Goal: Task Accomplishment & Management: Use online tool/utility

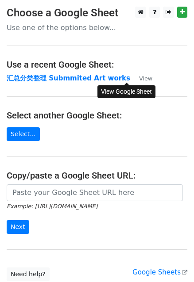
click at [139, 80] on small "View" at bounding box center [145, 78] width 13 height 7
click at [73, 61] on h4 "Use a recent Google Sheet:" at bounding box center [97, 64] width 181 height 11
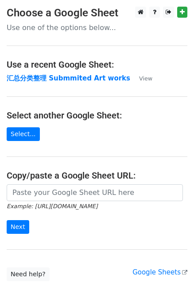
click at [69, 30] on p "Use one of the options below..." at bounding box center [97, 27] width 181 height 9
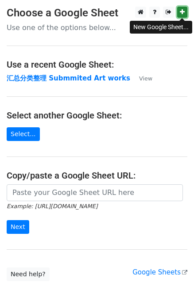
click at [182, 14] on icon at bounding box center [182, 12] width 5 height 6
click at [38, 28] on p "Use one of the options below..." at bounding box center [97, 27] width 181 height 9
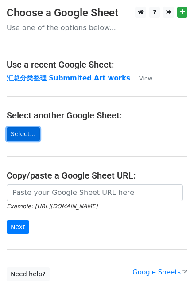
click at [26, 134] on link "Select..." at bounding box center [23, 134] width 33 height 14
